Goal: Check status: Check status

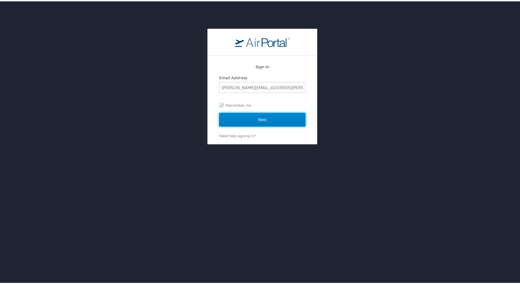
click at [252, 117] on input "Next" at bounding box center [262, 119] width 86 height 14
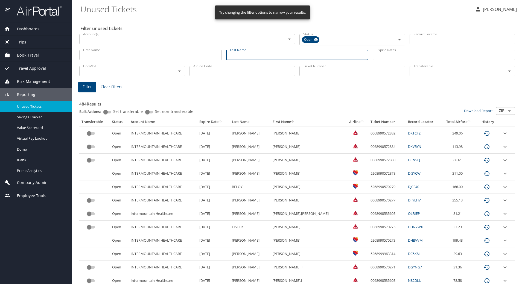
click at [234, 54] on input "Last Name" at bounding box center [297, 55] width 142 height 10
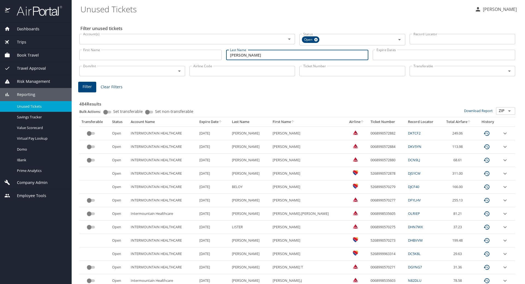
type input "[PERSON_NAME]"
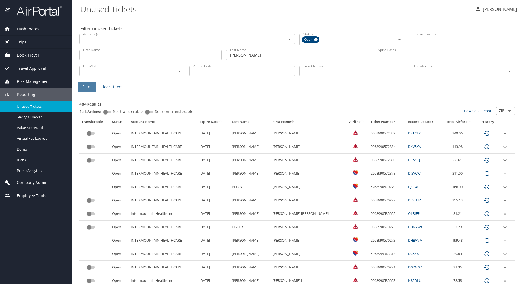
click at [84, 85] on span "Filter" at bounding box center [87, 86] width 9 height 7
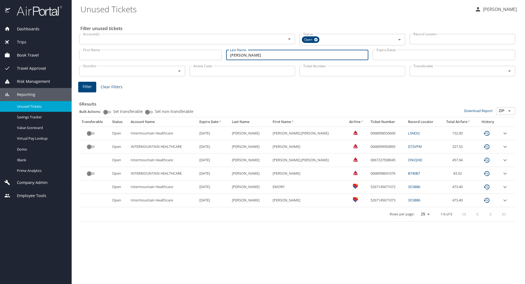
drag, startPoint x: 235, startPoint y: 55, endPoint x: 208, endPoint y: 55, distance: 26.5
click at [208, 55] on div "First Name First Name Last Name [PERSON_NAME] Last Name Expire Dates Expire Dat…" at bounding box center [297, 54] width 440 height 19
click at [90, 86] on span "Filter" at bounding box center [87, 86] width 9 height 7
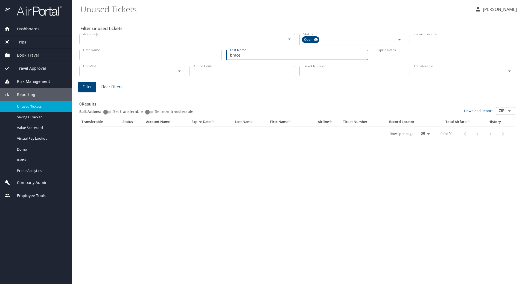
drag, startPoint x: 264, startPoint y: 54, endPoint x: 167, endPoint y: 55, distance: 97.3
click at [167, 55] on div "First Name First Name Last Name brace Last Name Expire Dates Expire Dates" at bounding box center [297, 54] width 440 height 19
type input "[PERSON_NAME]"
click at [87, 85] on span "Filter" at bounding box center [87, 86] width 9 height 7
